Goal: Check status

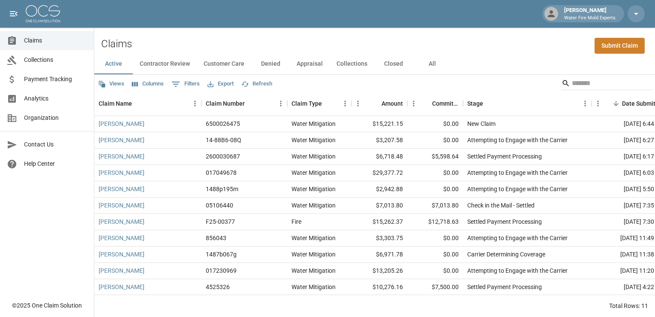
click at [428, 64] on button "All" at bounding box center [432, 64] width 39 height 21
click at [125, 205] on link "Lori Robinson" at bounding box center [122, 205] width 46 height 9
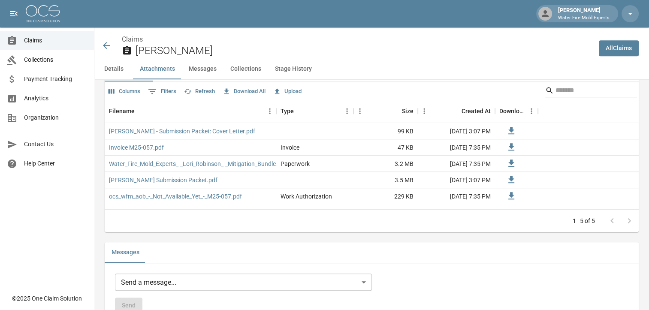
scroll to position [489, 0]
